Goal: Task Accomplishment & Management: Use online tool/utility

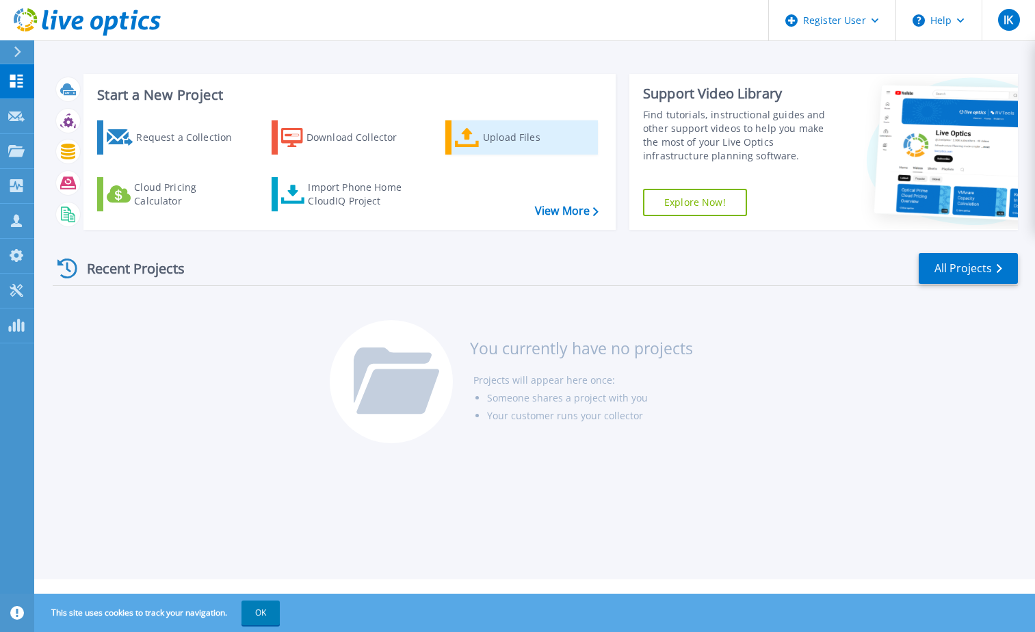
click at [514, 138] on div "Upload Files" at bounding box center [537, 137] width 109 height 27
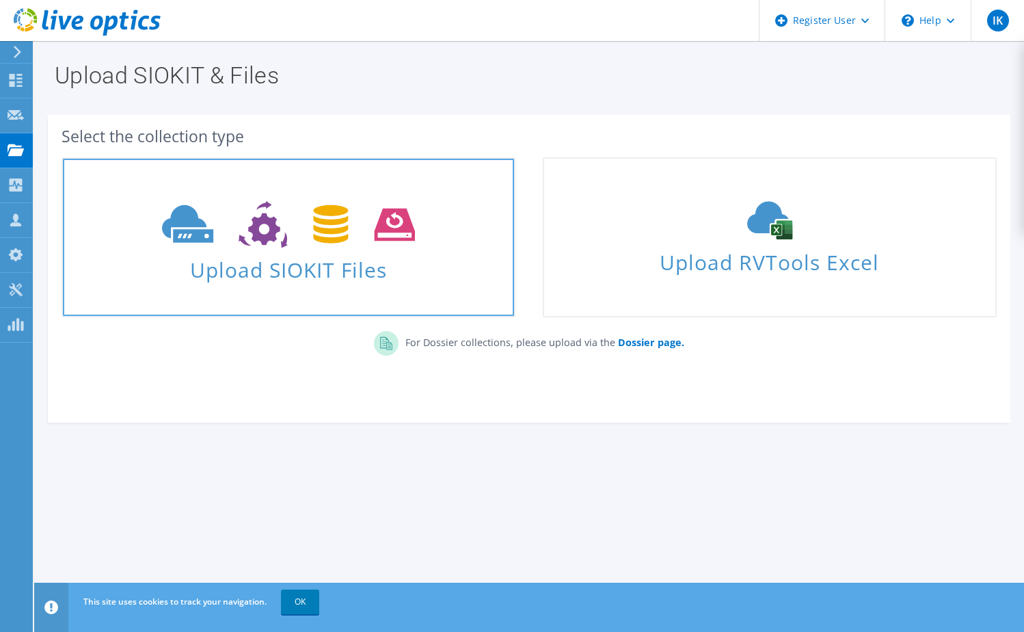
click at [295, 264] on span "Upload SIOKIT Files" at bounding box center [288, 265] width 451 height 29
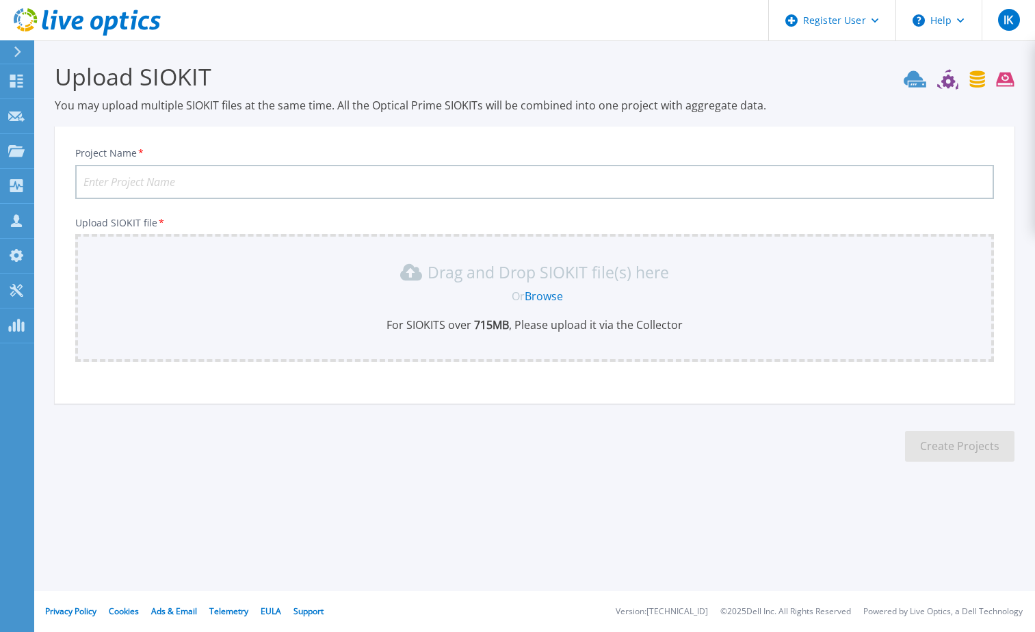
click at [540, 301] on link "Browse" at bounding box center [543, 296] width 38 height 15
click at [998, 21] on div "IK" at bounding box center [1009, 20] width 22 height 22
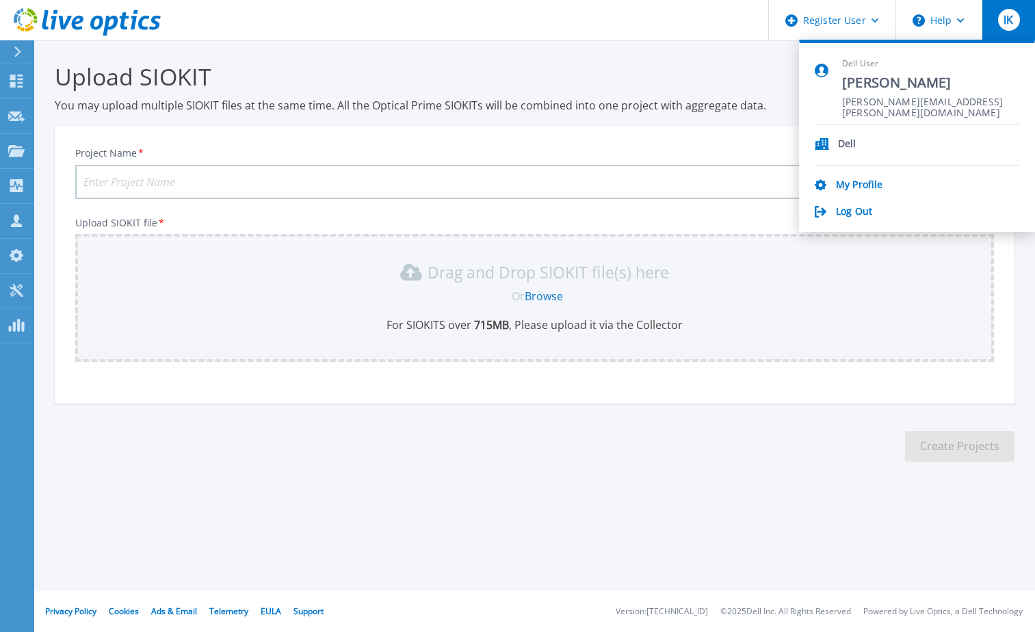
click at [729, 64] on h3 "Upload SIOKIT" at bounding box center [534, 76] width 959 height 31
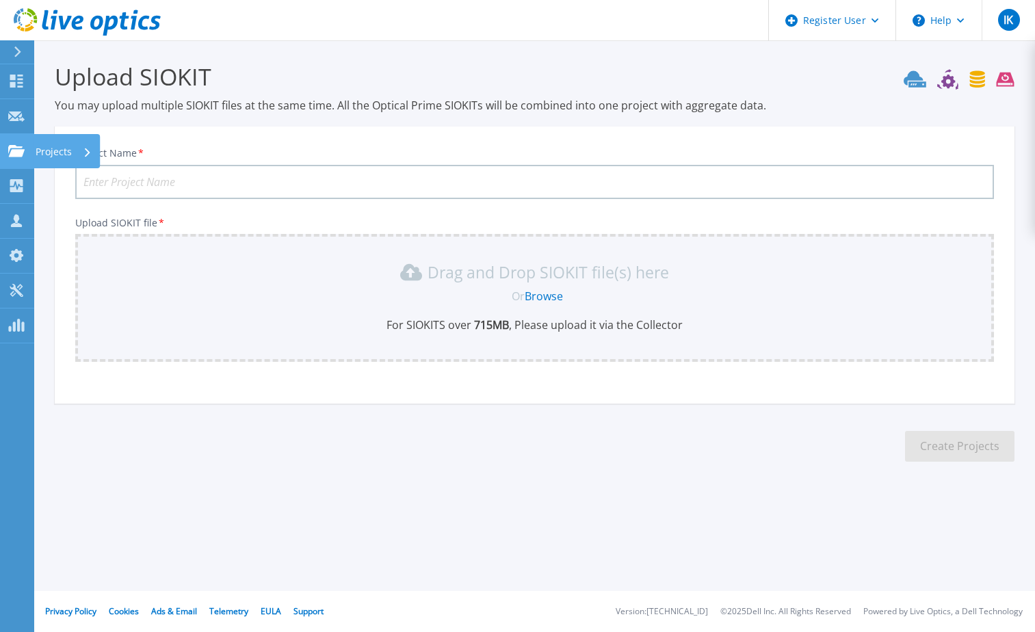
click at [13, 153] on icon at bounding box center [16, 151] width 16 height 12
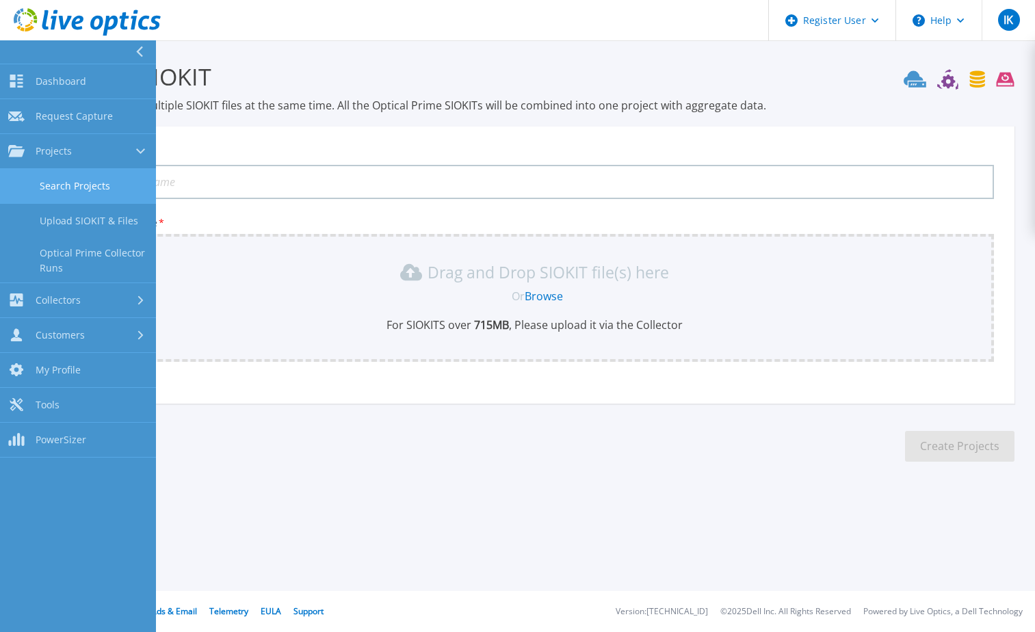
click at [59, 184] on link "Search Projects" at bounding box center [78, 186] width 156 height 35
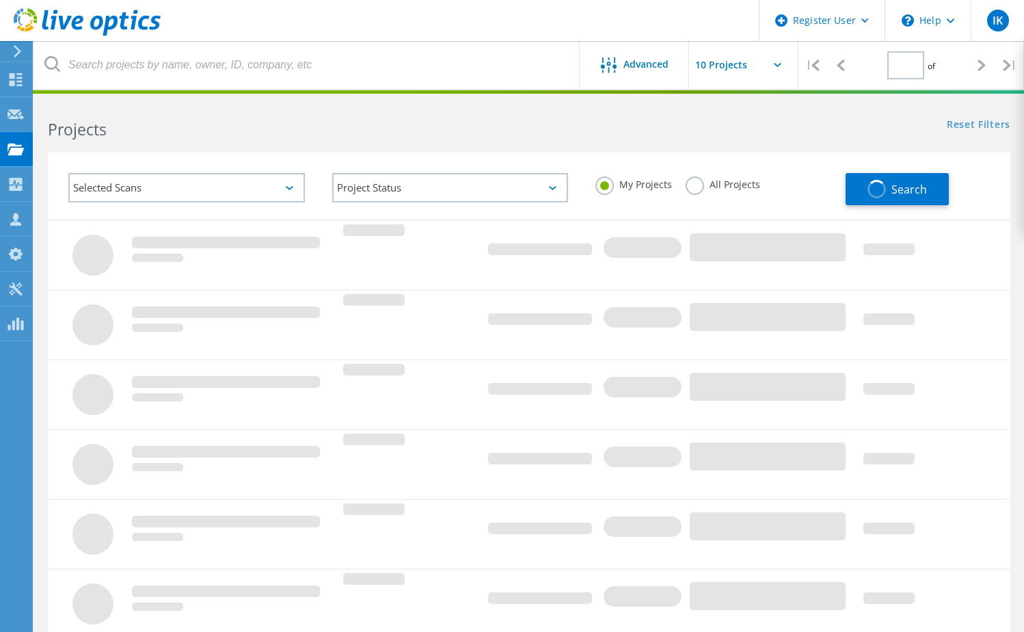
type input "1"
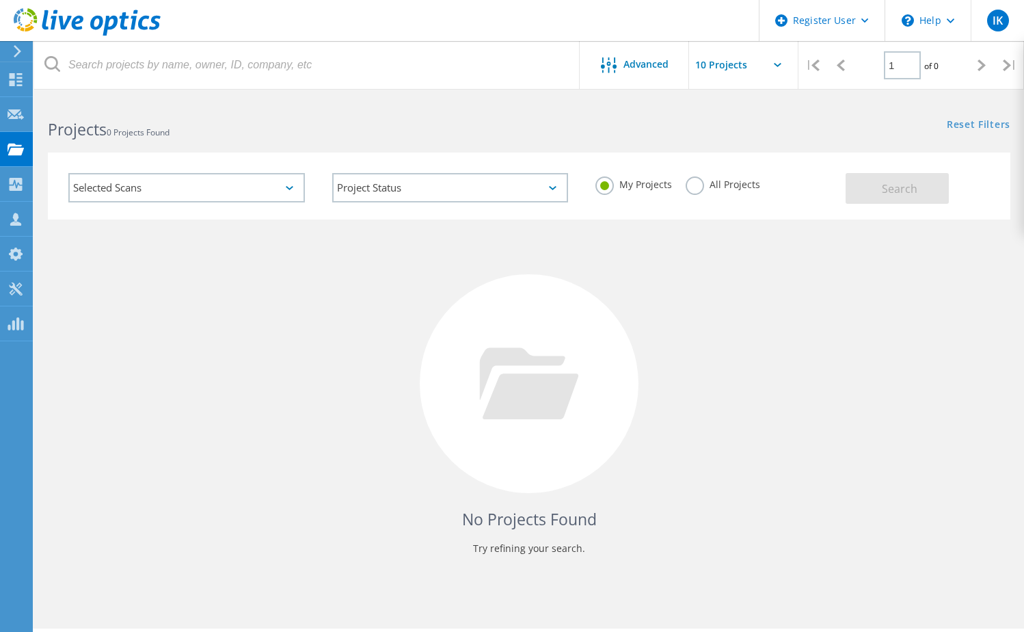
click at [177, 182] on div "Selected Scans" at bounding box center [186, 187] width 237 height 29
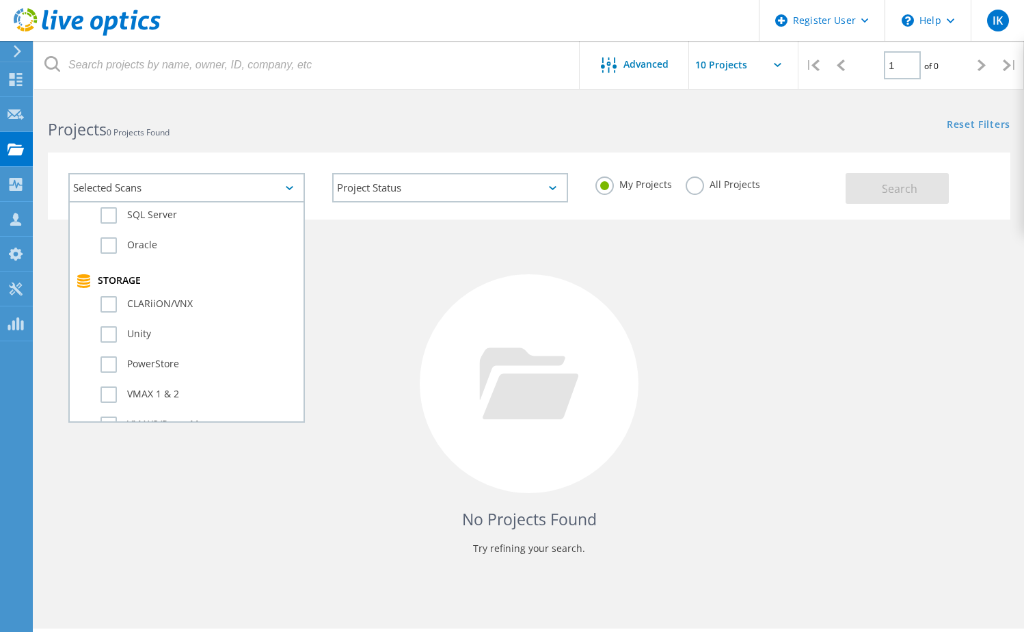
scroll to position [274, 0]
click at [111, 304] on label "Unity" at bounding box center [199, 304] width 196 height 16
click at [0, 0] on input "Unity" at bounding box center [0, 0] width 0 height 0
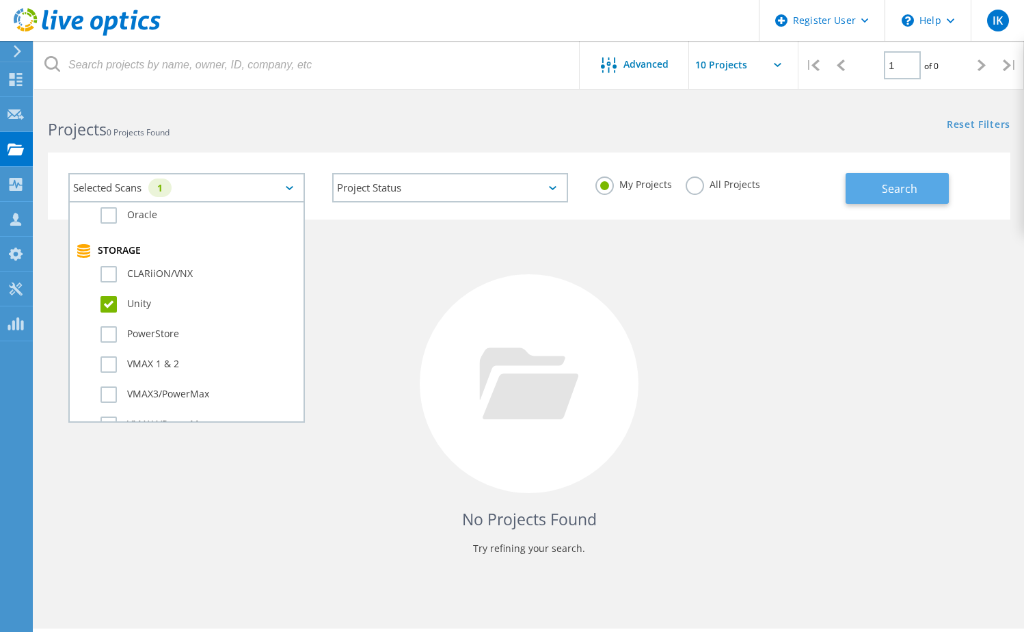
click at [909, 186] on span "Search" at bounding box center [900, 188] width 36 height 15
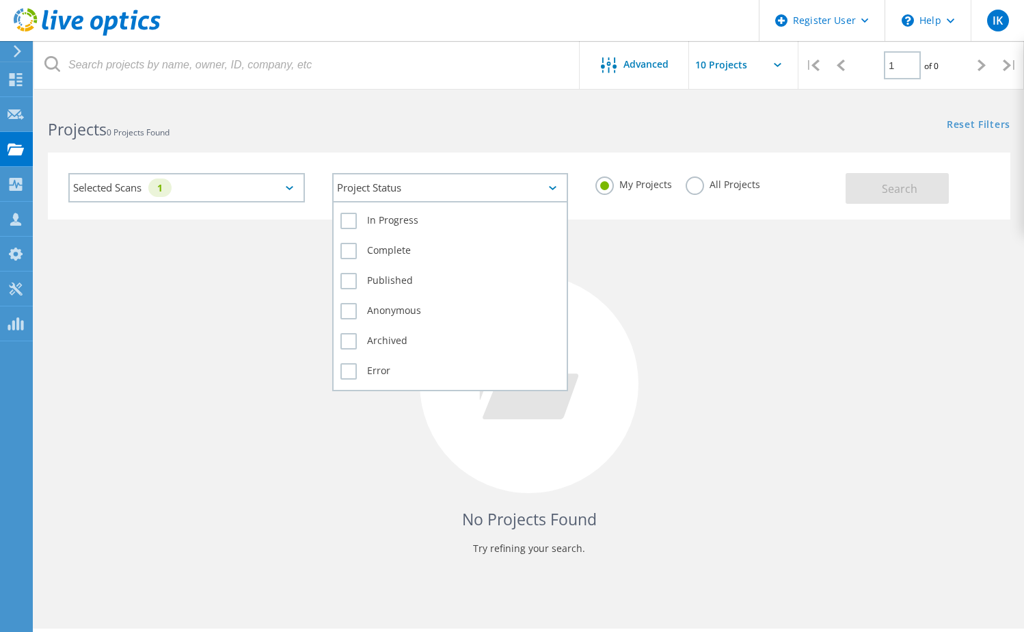
click at [542, 183] on div "Project Status" at bounding box center [450, 187] width 237 height 29
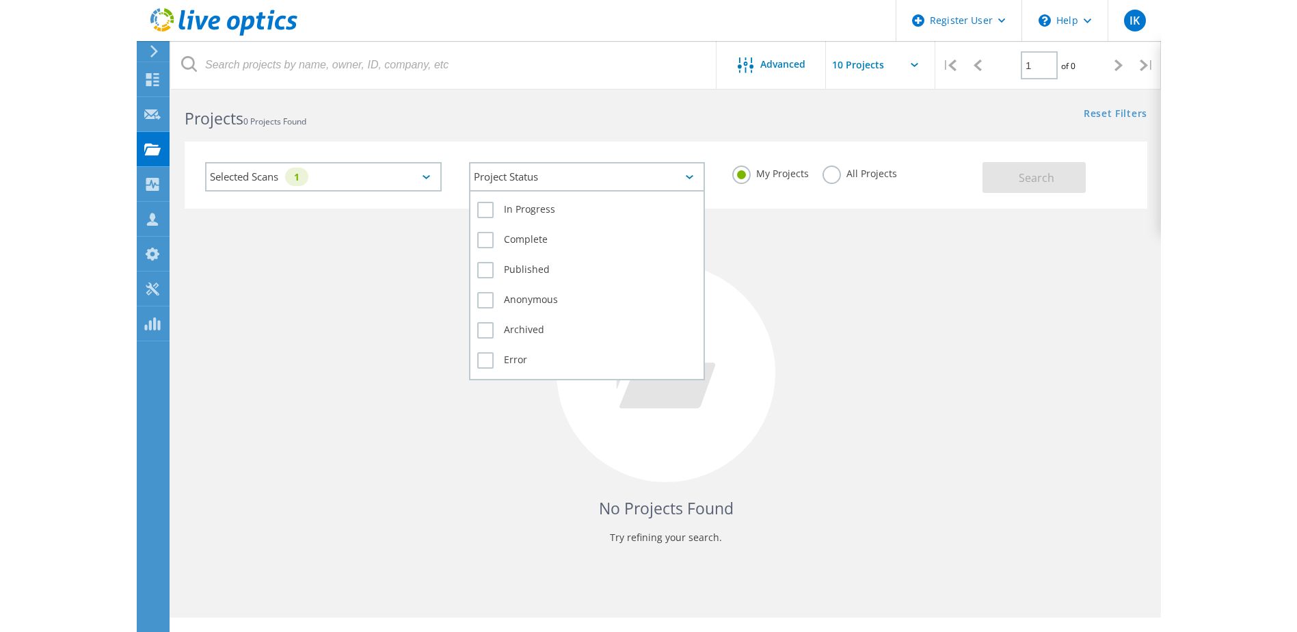
scroll to position [0, 0]
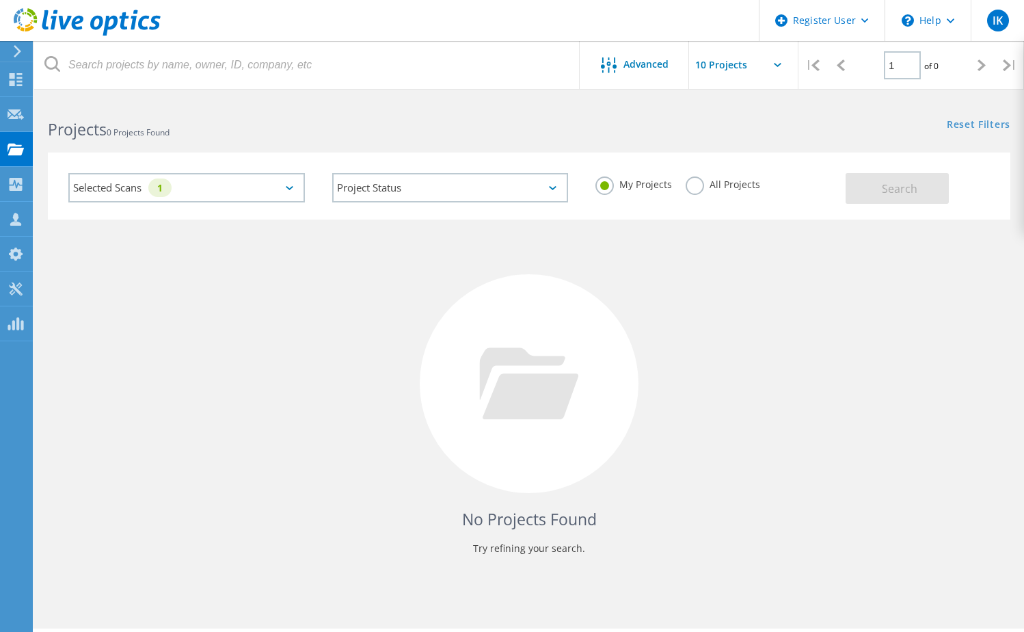
click at [872, 241] on div "No Projects Found Try refining your search." at bounding box center [529, 397] width 963 height 354
